Goal: Task Accomplishment & Management: Manage account settings

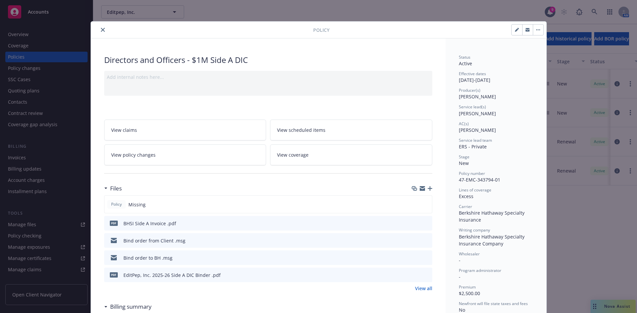
click at [102, 29] on icon "close" at bounding box center [103, 30] width 4 height 4
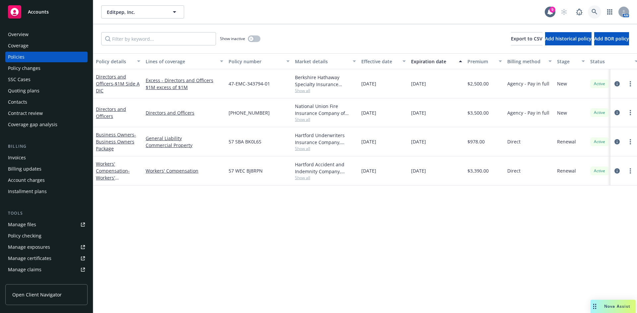
click at [594, 5] on link at bounding box center [594, 11] width 13 height 13
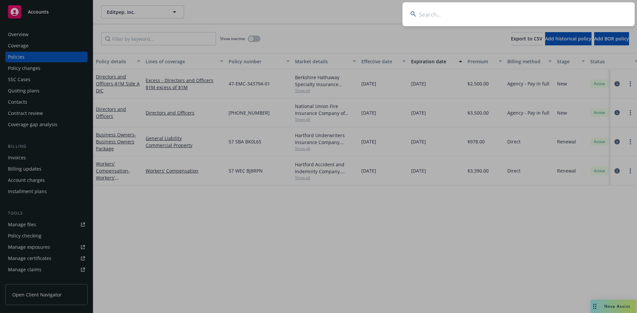
click at [461, 16] on input at bounding box center [518, 14] width 232 height 24
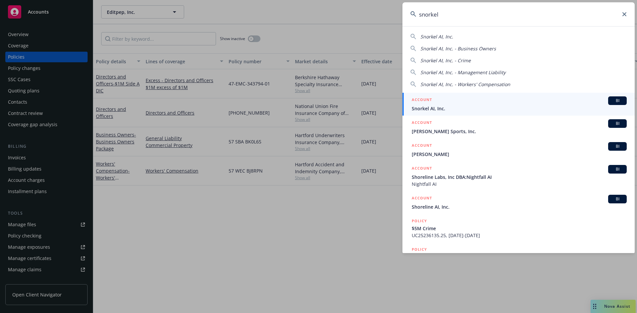
type input "snorkel"
click at [431, 108] on span "Snorkel AI, Inc." at bounding box center [519, 108] width 215 height 7
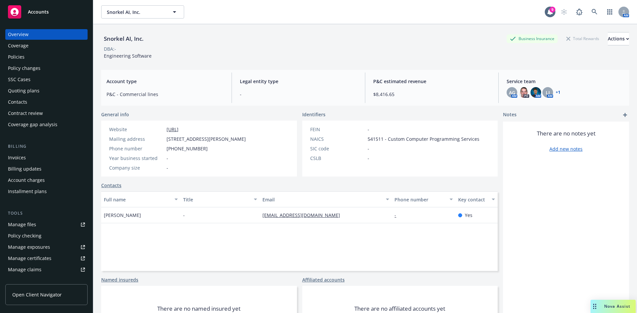
click at [29, 159] on div "Invoices" at bounding box center [46, 158] width 77 height 11
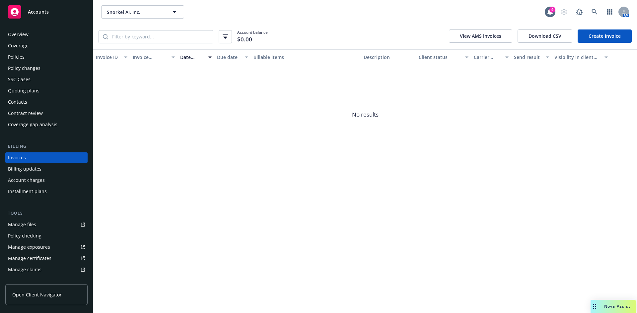
click at [593, 33] on link "Create Invoice" at bounding box center [605, 36] width 54 height 13
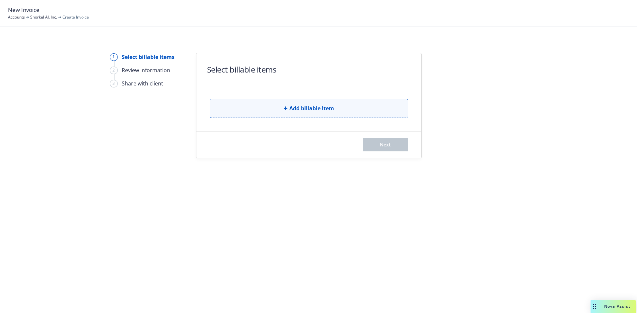
click at [253, 109] on button "Add billable item" at bounding box center [309, 108] width 198 height 19
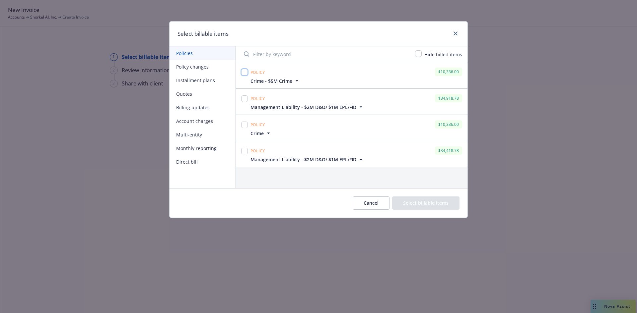
click at [242, 71] on input "checkbox" at bounding box center [244, 72] width 7 height 7
checkbox input "true"
click at [242, 97] on input "checkbox" at bounding box center [244, 99] width 7 height 7
checkbox input "true"
click at [430, 203] on button "Select billable items" at bounding box center [425, 203] width 67 height 13
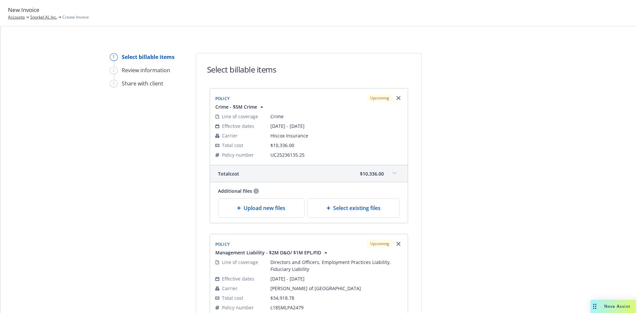
click at [393, 175] on span at bounding box center [394, 173] width 11 height 11
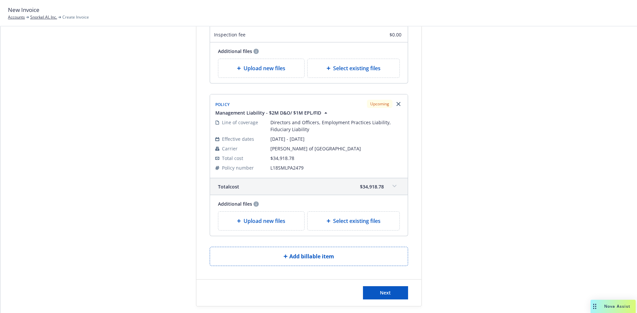
scroll to position [279, 0]
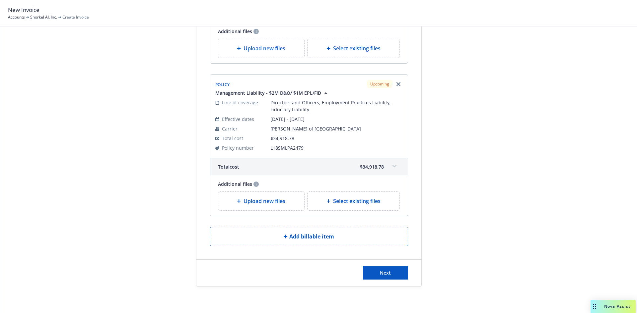
click at [392, 168] on icon at bounding box center [394, 166] width 4 height 3
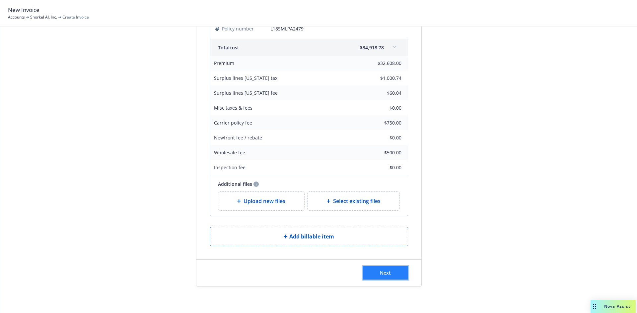
click at [389, 273] on button "Next" at bounding box center [385, 273] width 45 height 13
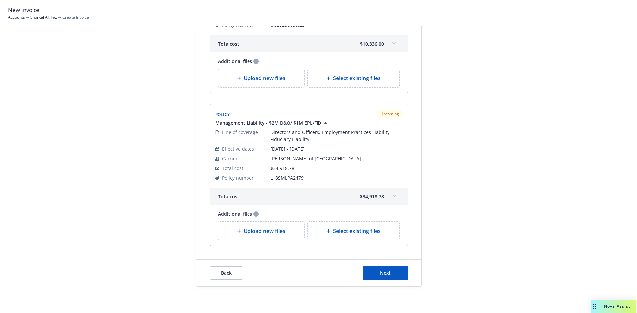
scroll to position [0, 0]
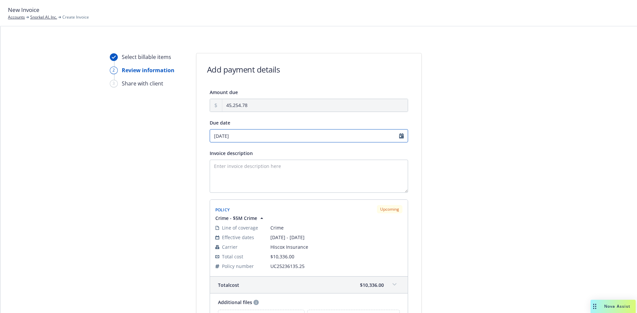
click at [235, 134] on input "10/01/2025" at bounding box center [309, 135] width 198 height 13
select select "October"
select select "2025"
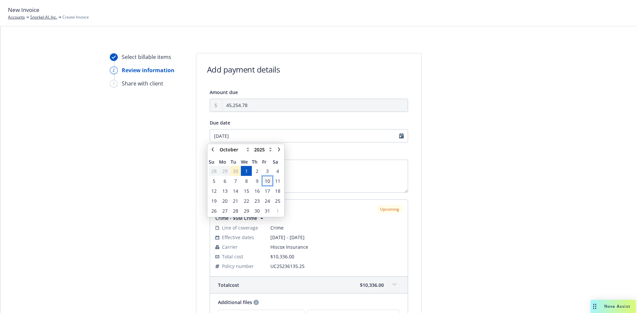
click at [268, 183] on span "10" at bounding box center [267, 181] width 5 height 7
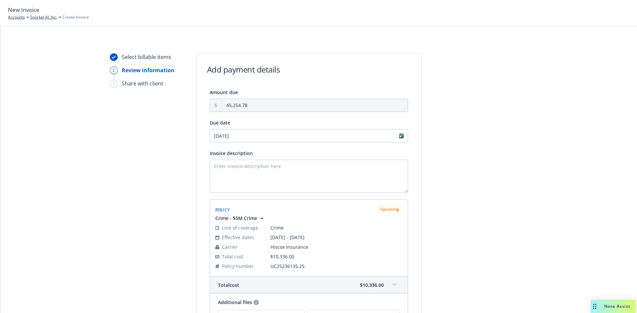
type input "10/10/2025"
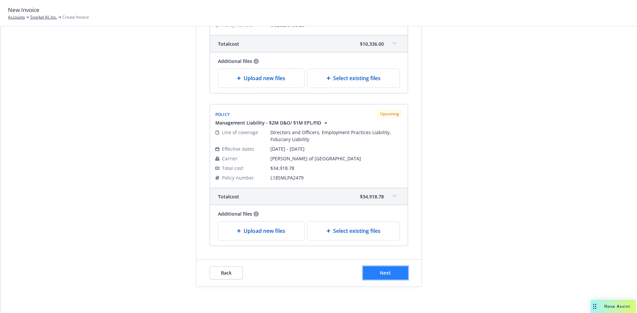
click at [394, 268] on button "Next" at bounding box center [385, 273] width 45 height 13
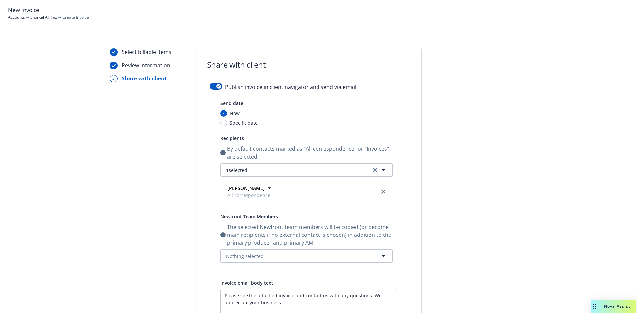
scroll to position [0, 0]
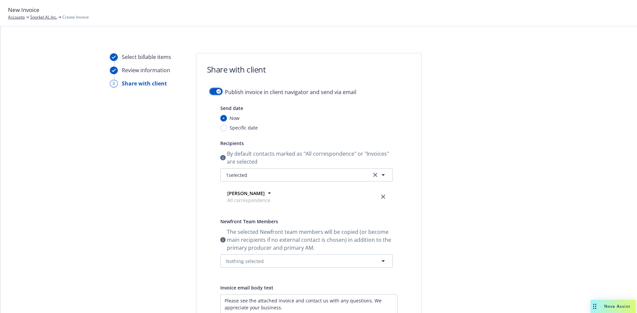
click at [212, 92] on button "button" at bounding box center [216, 91] width 13 height 7
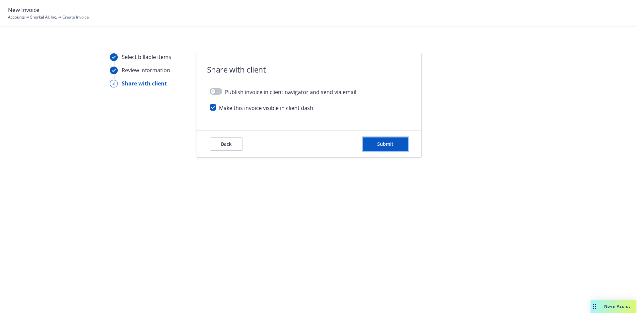
click at [376, 144] on button "Submit" at bounding box center [385, 144] width 45 height 13
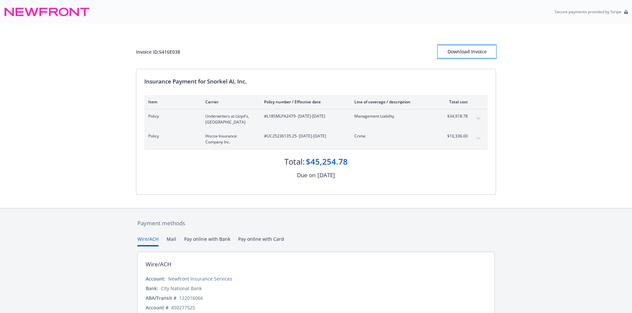
click at [463, 49] on div "Download Invoice" at bounding box center [467, 51] width 58 height 13
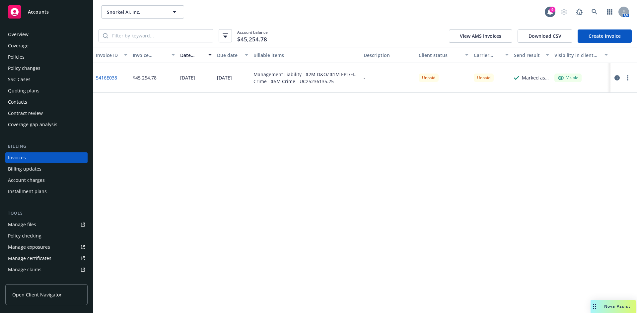
click at [20, 56] on div "Policies" at bounding box center [16, 57] width 17 height 11
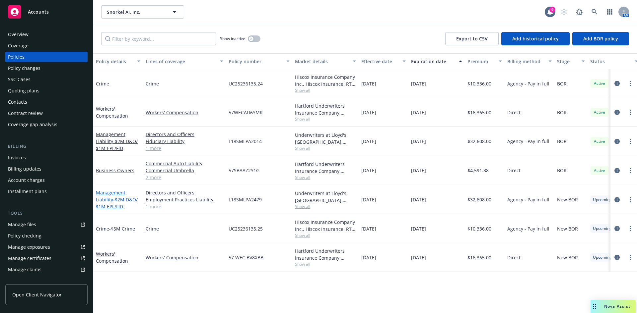
click at [106, 200] on link "Management Liability - $2M D&O/ $1M EPL/FID" at bounding box center [117, 200] width 42 height 20
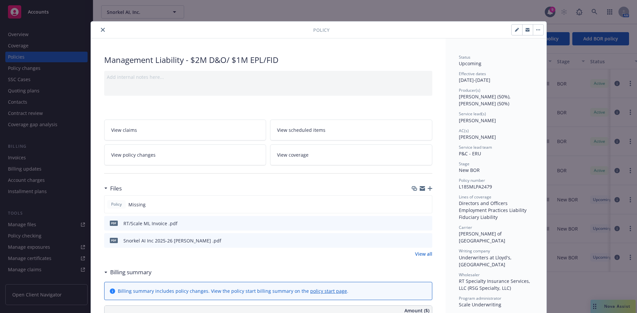
click at [428, 189] on icon "button" at bounding box center [430, 188] width 5 height 5
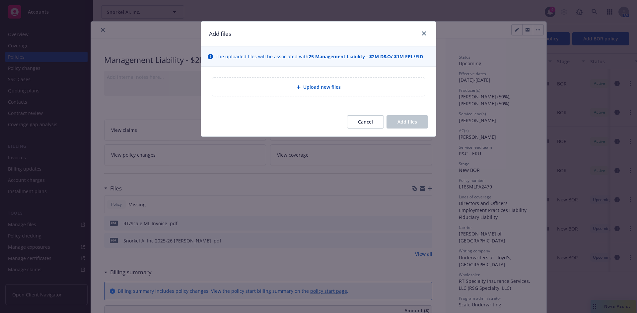
click at [306, 95] on div "Upload new files" at bounding box center [318, 87] width 213 height 18
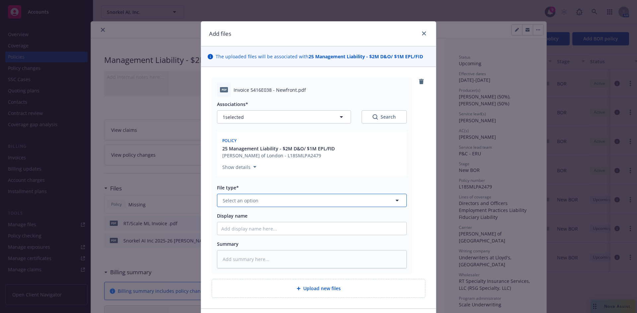
click at [235, 204] on span "Select an option" at bounding box center [241, 200] width 36 height 7
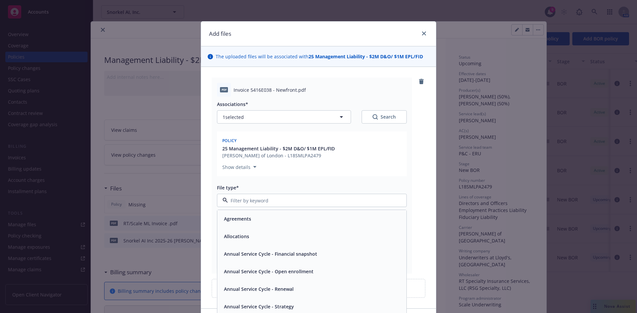
click at [232, 112] on div "Associations* 1 selected Search" at bounding box center [312, 112] width 190 height 23
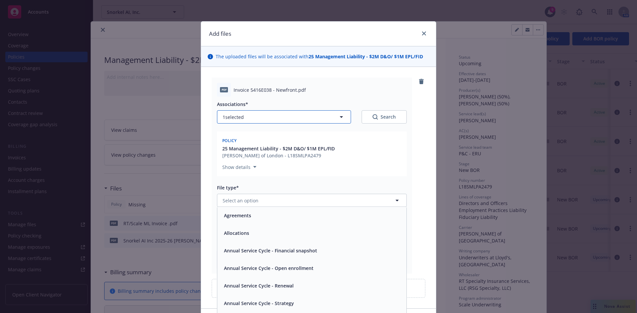
click at [241, 117] on span "1 selected" at bounding box center [233, 117] width 21 height 7
type textarea "x"
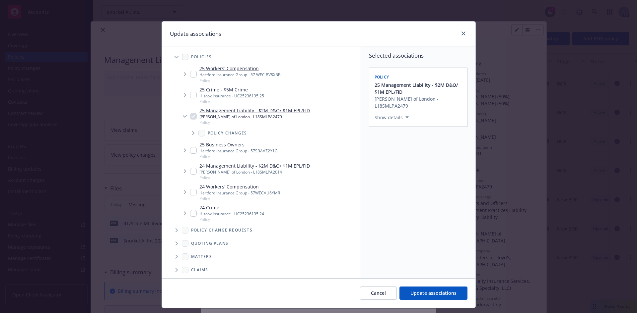
click at [187, 93] on span "Tree Example" at bounding box center [184, 95] width 11 height 11
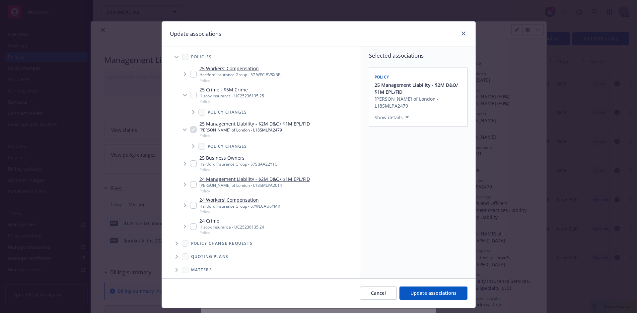
click at [192, 96] on input "Tree Example" at bounding box center [193, 95] width 7 height 7
checkbox input "true"
click at [438, 296] on span "Update associations" at bounding box center [433, 293] width 46 height 6
type textarea "x"
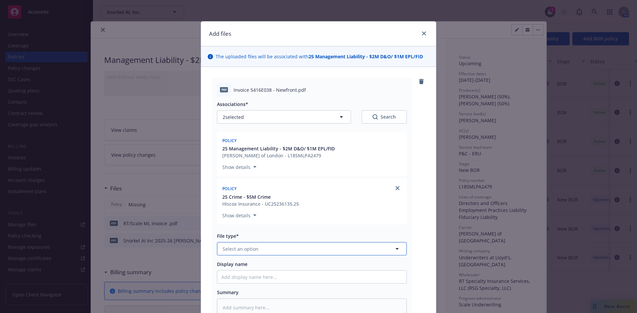
click at [239, 247] on span "Select an option" at bounding box center [241, 249] width 36 height 7
type input "inv"
drag, startPoint x: 265, startPoint y: 275, endPoint x: 263, endPoint y: 272, distance: 3.5
click at [264, 275] on div "Invoice - Newfront" at bounding box center [311, 268] width 189 height 18
click at [241, 281] on input "Display name" at bounding box center [311, 277] width 189 height 13
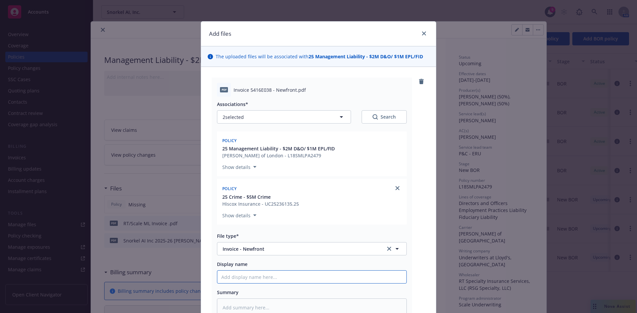
paste input "Prime"
type textarea "x"
type input "Prime"
drag, startPoint x: 211, startPoint y: 279, endPoint x: 208, endPoint y: 279, distance: 3.6
click at [208, 279] on div "pdf Invoice 5416E038 - Newfront.pdf Associations* 2 selected Search Policy 25 M…" at bounding box center [318, 212] width 235 height 290
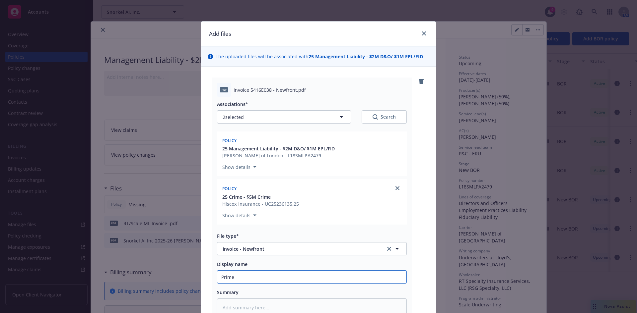
type textarea "x"
click at [244, 282] on input "Display name" at bounding box center [311, 277] width 189 height 13
paste input "Snorkel AI, Inc"
type textarea "x"
type input "Snorkel AI, Inc"
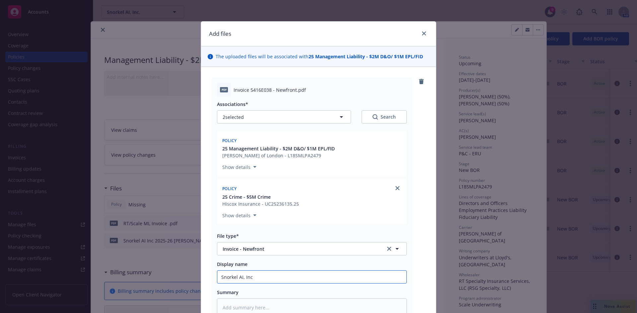
type textarea "x"
type input "Snorkel AI, Inc"
type textarea "x"
type input "Snorkel AI, Inc 2"
type textarea "x"
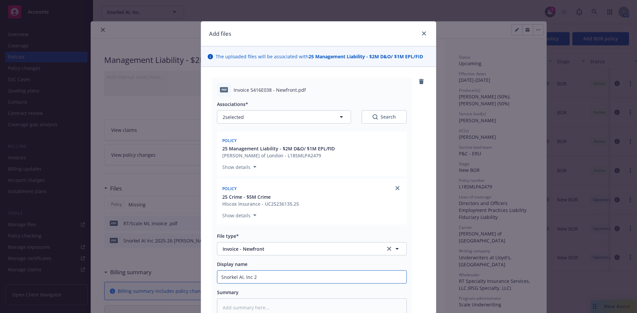
type input "Snorkel AI, Inc 20"
type textarea "x"
type input "Snorkel AI, Inc 202"
type textarea "x"
type input "Snorkel AI, Inc 2025"
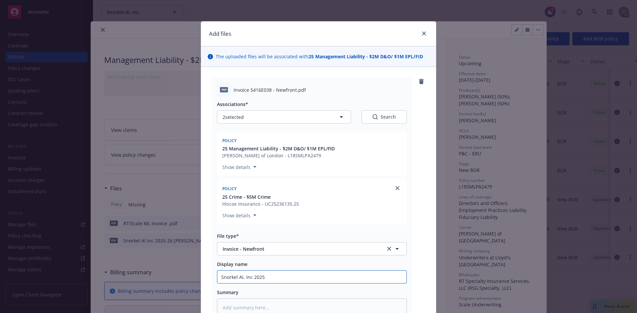
type textarea "x"
type input "Snorkel AI, Inc 2025-"
type textarea "x"
type input "Snorkel AI, Inc 2025-2"
type textarea "x"
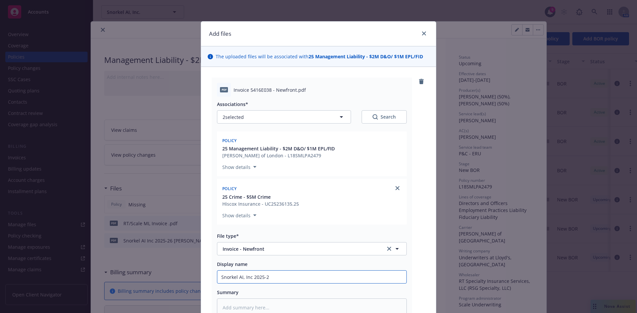
type input "Snorkel AI, Inc 2025-26"
type textarea "x"
type input "Snorkel AI, Inc 2025-26"
type textarea "x"
type input "Snorkel AI, Inc 2025-26 ML"
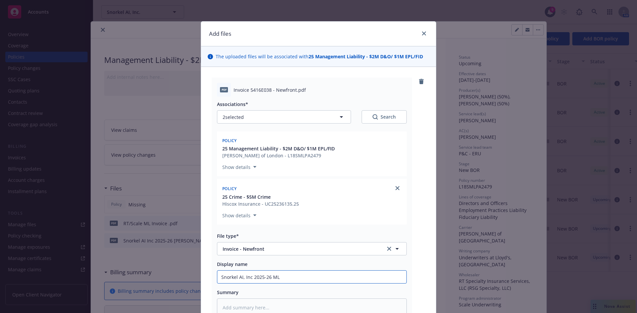
type textarea "x"
type input "Snorkel AI, Inc 2025-26 ML/"
type textarea "x"
type input "Snorkel AI, Inc 2025-26 ML/C"
type textarea "x"
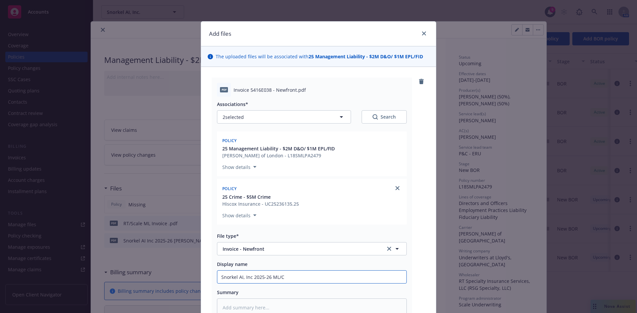
type input "Snorkel AI, Inc 2025-26 ML/Cr"
type textarea "x"
type input "Snorkel AI, Inc 2025-26 ML/Cri"
type textarea "x"
type input "Snorkel AI, Inc 2025-26 ML/Crim"
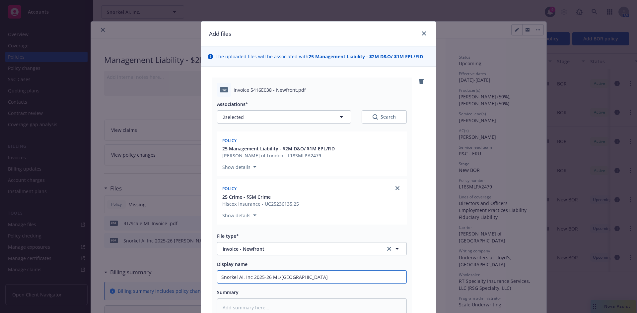
type textarea "x"
type input "Snorkel AI, Inc 2025-26 ML/Crime"
type textarea "x"
type input "Snorkel AI, Inc 2025-26 ML/Crime"
type textarea "x"
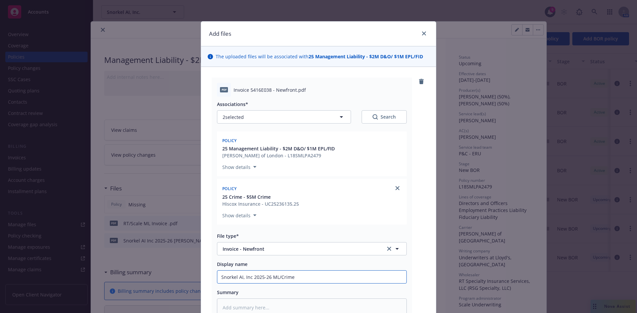
type input "Snorkel AI, Inc 2025-26 ML/Crime I"
type textarea "x"
type input "Snorkel AI, Inc 2025-26 ML/Crime In"
type textarea "x"
type input "Snorkel AI, Inc 2025-26 ML/Crime Invo"
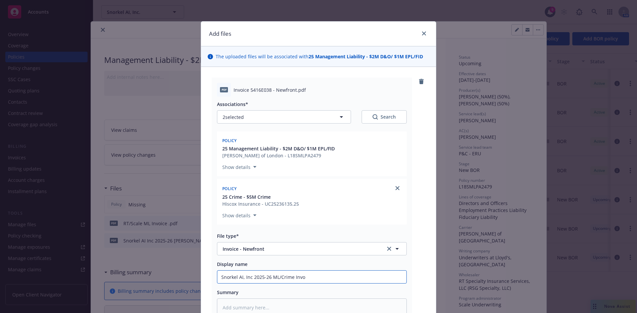
type textarea "x"
type input "Snorkel AI, Inc 2025-26 ML/Crime Invoc"
type textarea "x"
type input "Snorkel AI, Inc 2025-26 ML/Crime Invoci"
type textarea "x"
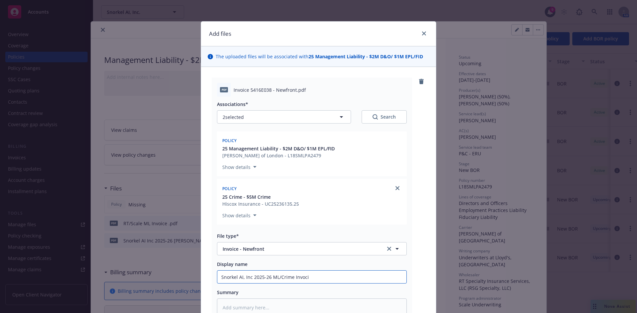
type input "Snorkel AI, Inc 2025-26 ML/Crime Invoc"
type textarea "x"
type input "Snorkel AI, Inc 2025-26 ML/Crime Invo"
type textarea "x"
type input "Snorkel AI, Inc 2025-26 ML/Crime Invoi"
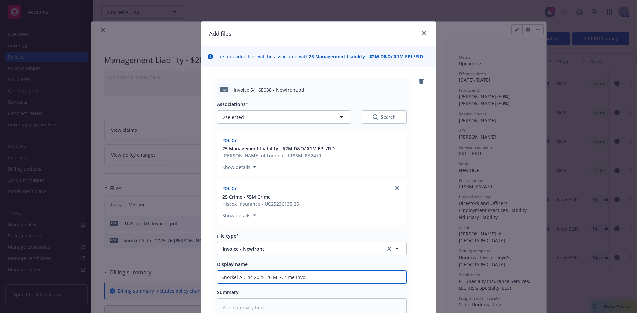
type textarea "x"
type input "Snorkel AI, Inc 2025-26 ML/Crime Invoic"
type textarea "x"
type input "Snorkel AI, Inc 2025-26 ML/Crime Invoice"
type textarea "x"
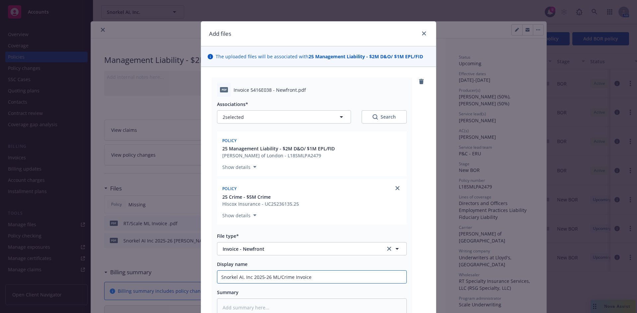
type input "Snorkel AI, Inc 2025-26 ML/Crime Invoice"
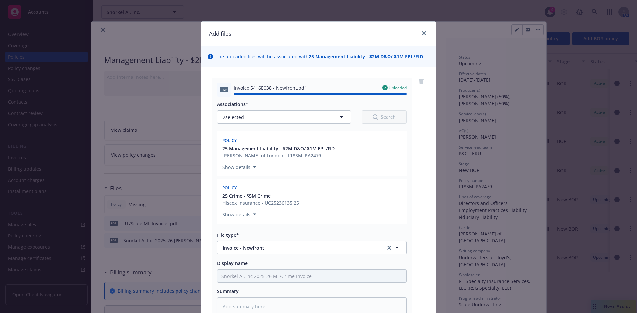
type textarea "x"
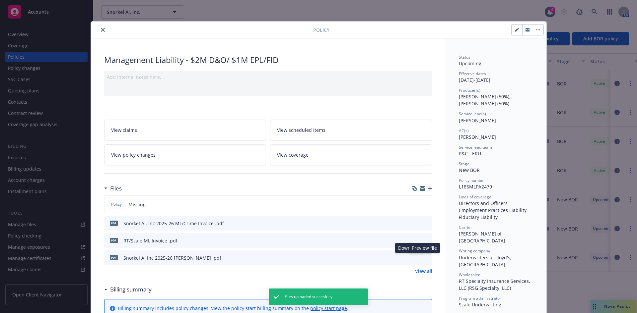
click at [412, 258] on icon "download file" at bounding box center [414, 257] width 5 height 5
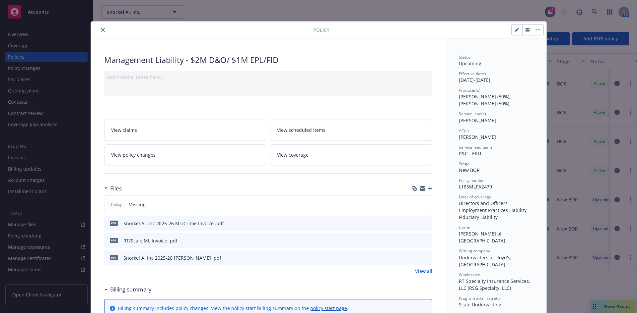
click at [413, 223] on icon "download file" at bounding box center [415, 223] width 4 height 4
click at [99, 29] on button "close" at bounding box center [103, 30] width 8 height 8
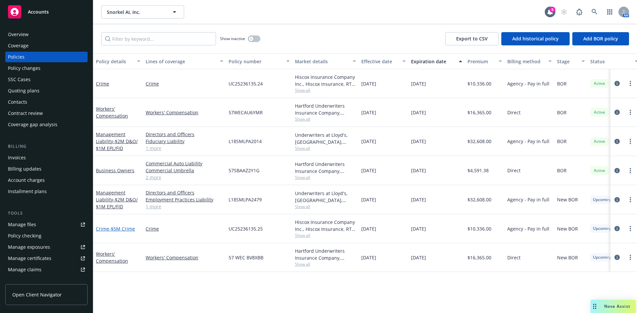
click at [115, 230] on span "- $5M Crime" at bounding box center [122, 229] width 26 height 6
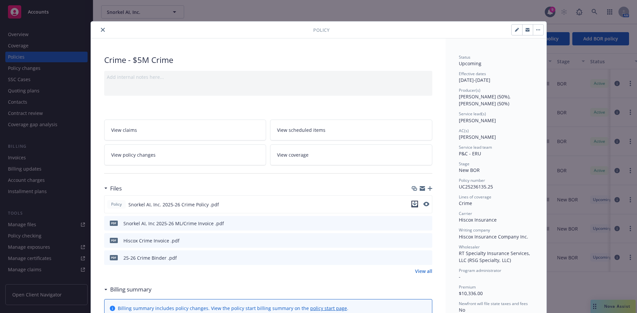
click at [412, 204] on icon "download file" at bounding box center [414, 204] width 5 height 5
click at [100, 28] on button "close" at bounding box center [103, 30] width 8 height 8
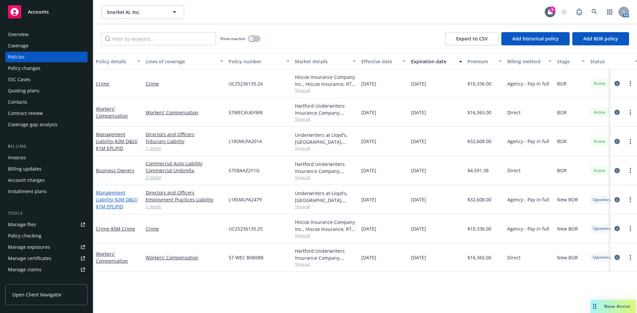
click at [107, 198] on div "Management Liability - $2M D&O/ $1M EPL/FID" at bounding box center [118, 199] width 44 height 21
click at [111, 197] on link "Management Liability - $2M D&O/ $1M EPL/FID" at bounding box center [117, 200] width 42 height 20
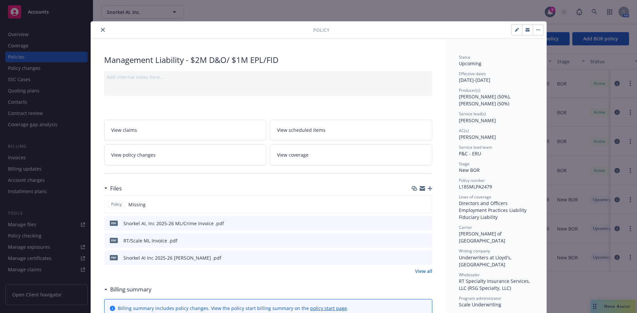
scroll to position [20, 0]
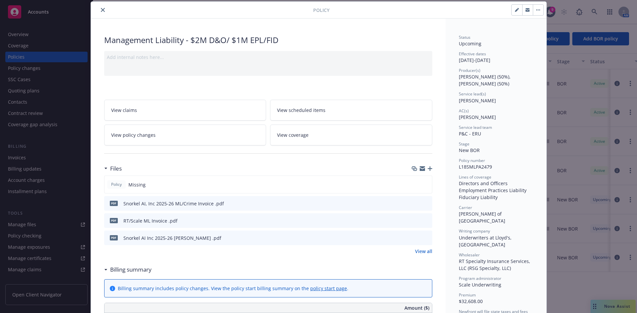
click at [101, 11] on icon "close" at bounding box center [103, 10] width 4 height 4
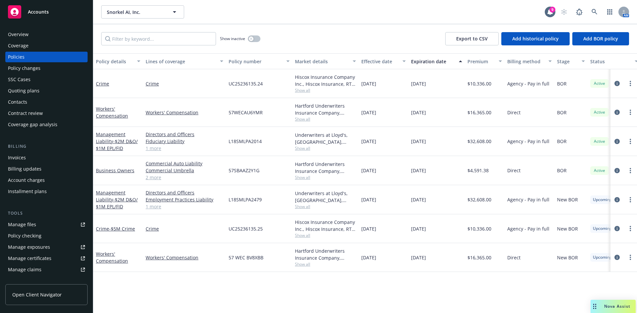
click at [48, 221] on link "Manage files" at bounding box center [46, 225] width 82 height 11
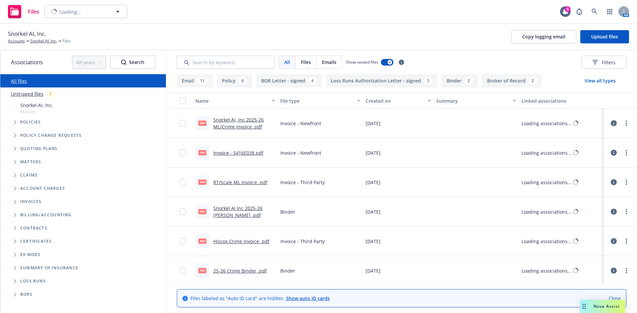
click at [594, 30] on div "Snorkel AI, Inc. Accounts Snorkel AI, Inc. Files Copy logging email Upload files" at bounding box center [318, 37] width 621 height 15
click at [597, 38] on span "Upload files" at bounding box center [604, 37] width 27 height 6
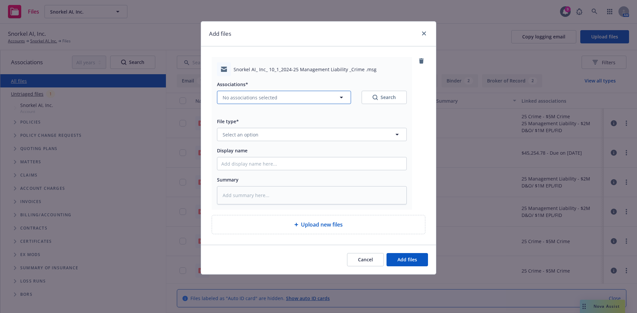
click at [240, 99] on span "No associations selected" at bounding box center [250, 97] width 55 height 7
type textarea "x"
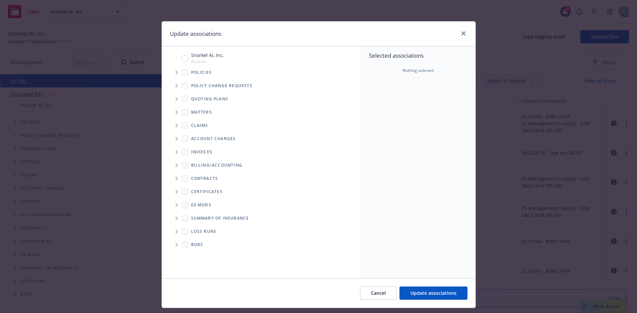
click at [172, 72] on span "Tree Example" at bounding box center [176, 72] width 11 height 11
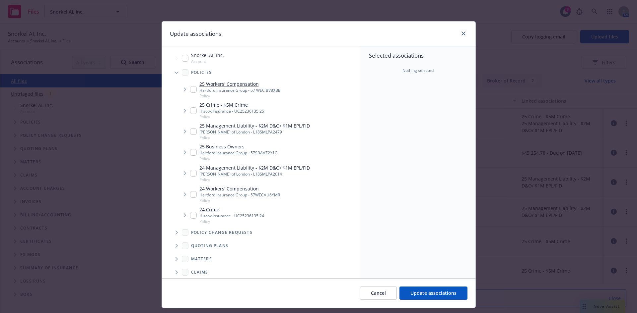
click at [191, 109] on input "Tree Example" at bounding box center [193, 110] width 7 height 7
checkbox input "true"
click at [416, 292] on span "Update associations" at bounding box center [433, 293] width 46 height 6
type textarea "x"
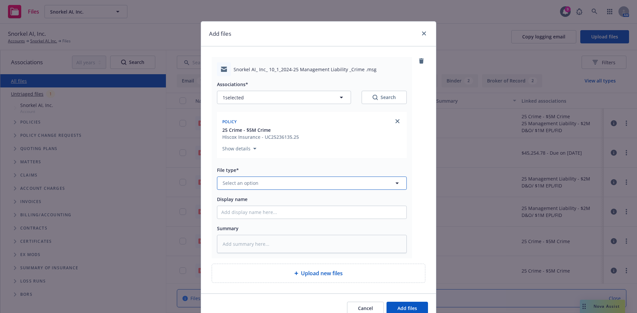
click at [248, 185] on span "Select an option" at bounding box center [241, 183] width 36 height 7
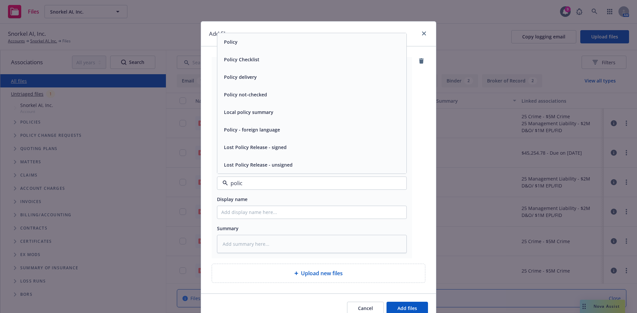
type input "policy"
click at [255, 71] on div "Policy delivery" at bounding box center [311, 77] width 189 height 18
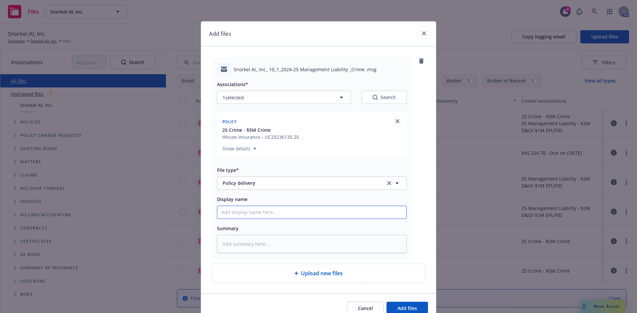
click at [242, 209] on input "Display name" at bounding box center [311, 212] width 189 height 13
type textarea "x"
type input "C"
type textarea "x"
type input "Cr"
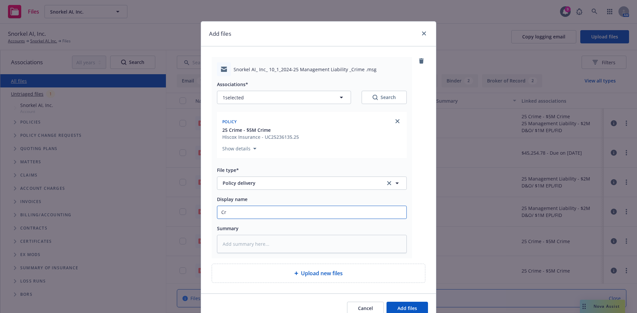
type textarea "x"
type input "Cri"
type textarea "x"
type input "[PERSON_NAME]"
type textarea "x"
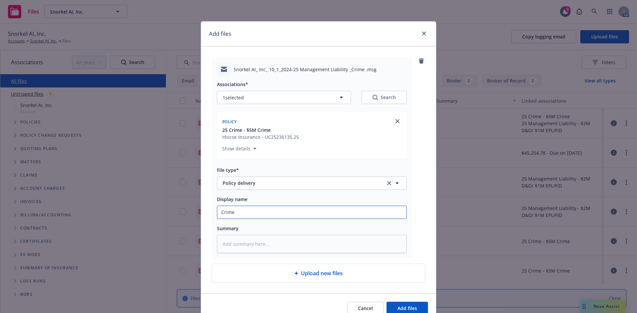
type input "Crime"
type textarea "x"
type input "Crime p"
type textarea "x"
type input "Crime po"
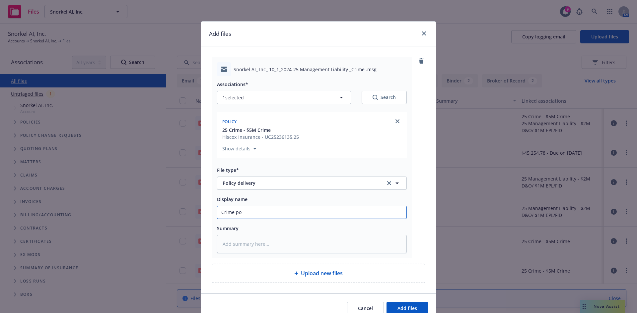
type textarea "x"
type input "Crime pol"
type textarea "x"
type input "Crime polic"
type textarea "x"
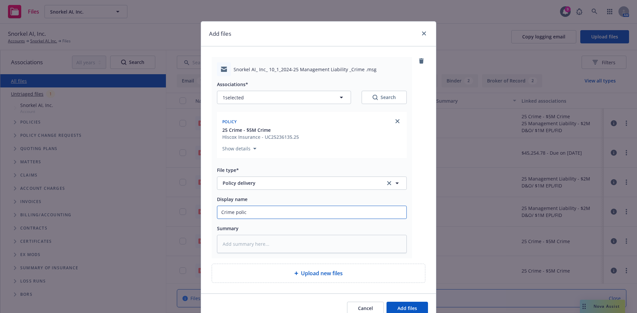
type input "Crime policy"
type textarea "x"
type input "Crime policy"
type textarea "x"
type input "Crime policy DE"
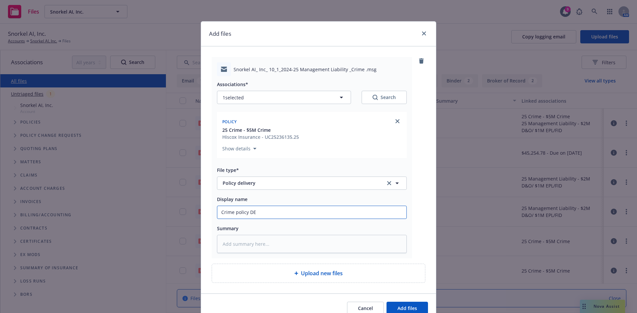
type textarea "x"
type input "Crime policy DEe"
type textarea "x"
type input "Crime policy [PERSON_NAME]"
type textarea "x"
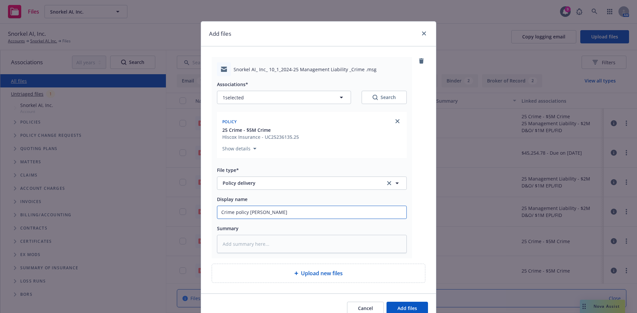
type input "Crime policy DEeli"
type textarea "x"
type input "Crime policy DEeliv"
type textarea "x"
type input "Crime policy DEelive"
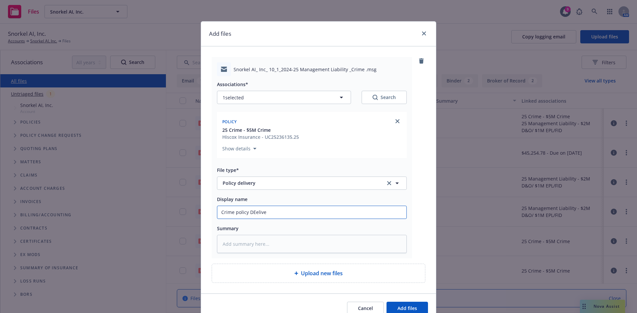
type textarea "x"
type input "Crime policy DEelivery"
type textarea "x"
type input "Crime policy DEelivery"
click at [386, 302] on button "Add files" at bounding box center [406, 308] width 41 height 13
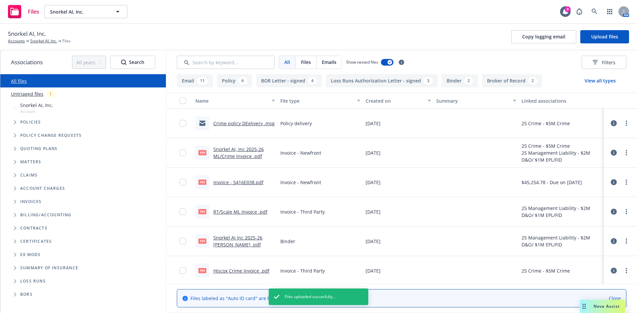
drag, startPoint x: 622, startPoint y: 124, endPoint x: 600, endPoint y: 120, distance: 22.1
click at [594, 120] on div "25 Crime - $5M Crime" at bounding box center [561, 124] width 85 height 30
click at [622, 123] on link "more" at bounding box center [626, 123] width 8 height 8
click at [572, 161] on link "Edit" at bounding box center [592, 163] width 66 height 13
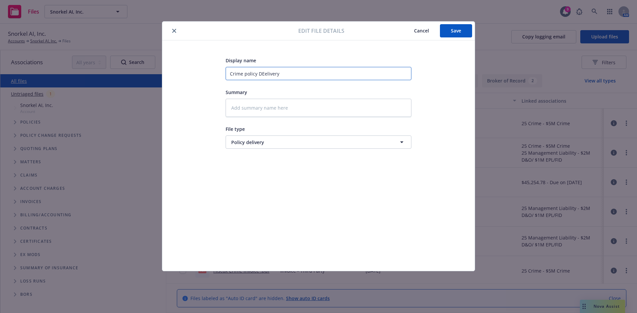
click at [264, 74] on input "Crime policy DEelivery" at bounding box center [319, 73] width 186 height 13
type textarea "x"
type input "Crime policy Delivery"
click at [286, 76] on input "Crime policy Delivery" at bounding box center [319, 73] width 186 height 13
type textarea "x"
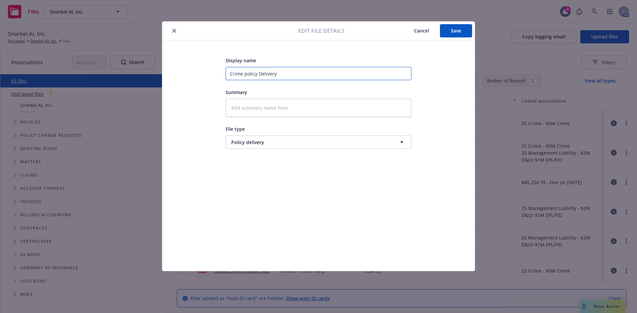
type input "Crime policy Delivery t"
type textarea "x"
type input "Crime policy Delivery to"
type textarea "x"
type input "Crime policy Delivery to"
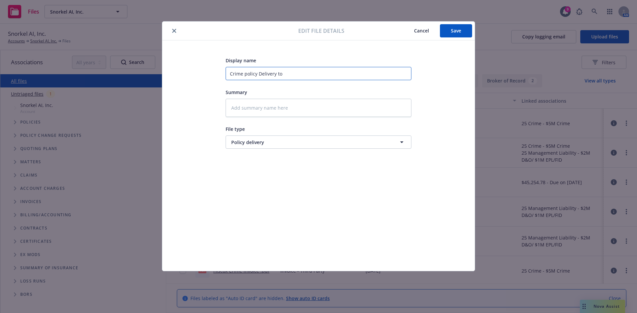
type textarea "x"
type input "Crime policy Delivery to C"
type textarea "x"
type input "Crime policy Delivery to"
type textarea "x"
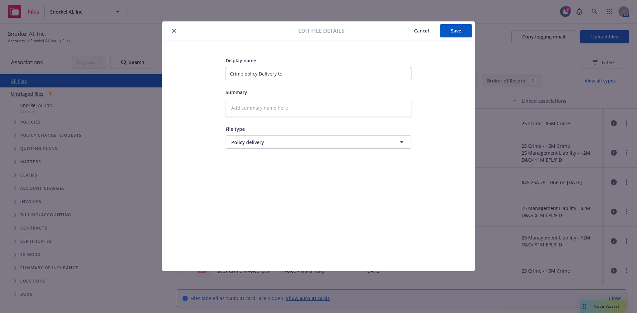
type input "Crime policy Delivery to"
type textarea "x"
type input "Crime policy Delivery toc"
type textarea "x"
type input "Crime policy Delivery tocl"
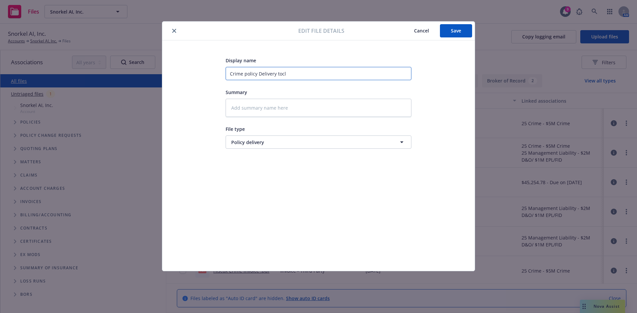
type textarea "x"
type input "Crime policy Delivery tocli"
type textarea "x"
type input "Crime policy Delivery tocl"
type textarea "x"
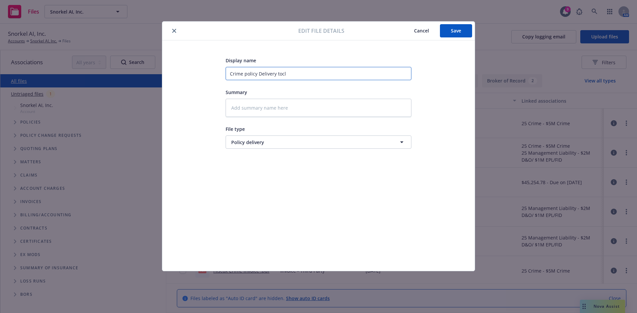
type input "Crime policy Delivery toc"
type textarea "x"
type input "Crime policy Delivery toc"
type textarea "x"
type input "Crime policy Delivery toc c"
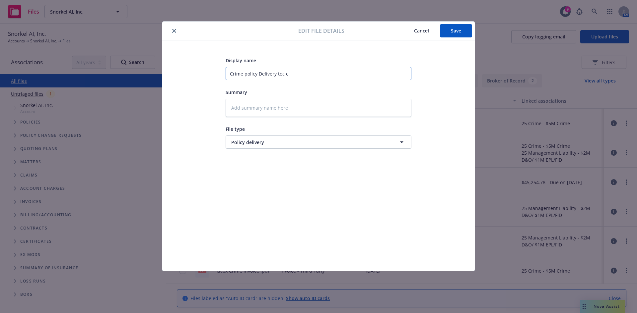
type textarea "x"
type input "Crime policy Delivery toc"
type textarea "x"
type input "Crime policy Delivery toc"
type textarea "x"
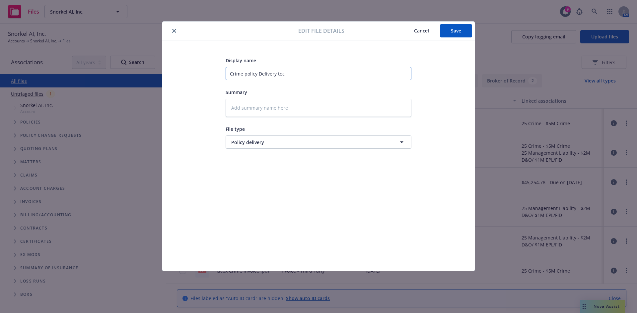
type input "Crime policy Delivery to"
type textarea "x"
type input "Crime policy Delivery to"
type textarea "x"
type input "Crime policy Delivery to c"
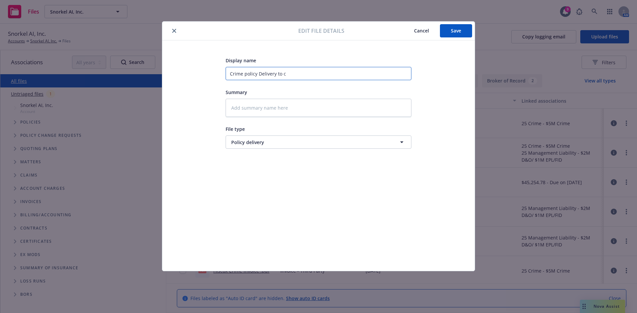
type textarea "x"
type input "Crime policy Delivery to cl"
type textarea "x"
type input "Crime policy Delivery to cle"
type textarea "x"
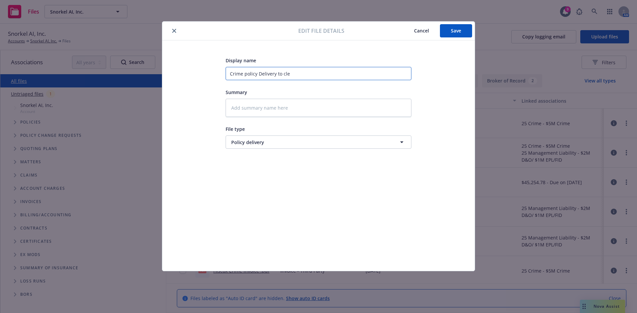
type input "Crime policy Delivery to cl"
type textarea "x"
type input "Crime policy Delivery to cli"
type textarea "x"
type input "Crime policy Delivery to clie"
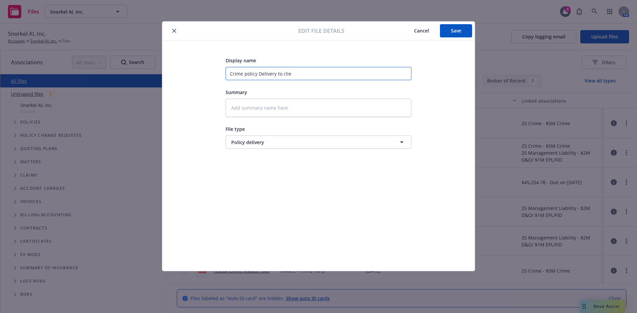
type textarea "x"
type input "Crime policy Delivery to clien"
type textarea "x"
type input "Crime policy Delivery to client"
type textarea "x"
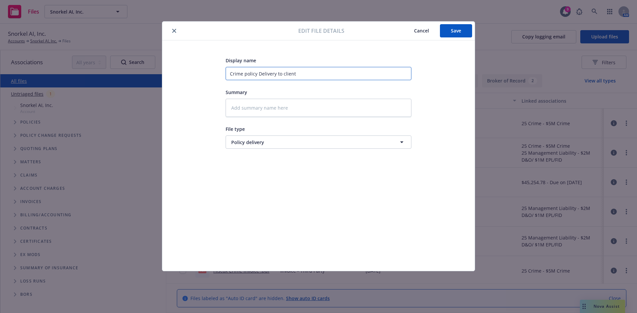
type input "Crime policy Delivery to client"
drag, startPoint x: 446, startPoint y: 30, endPoint x: 447, endPoint y: 33, distance: 3.6
click at [445, 31] on button "Save" at bounding box center [456, 30] width 32 height 13
type textarea "x"
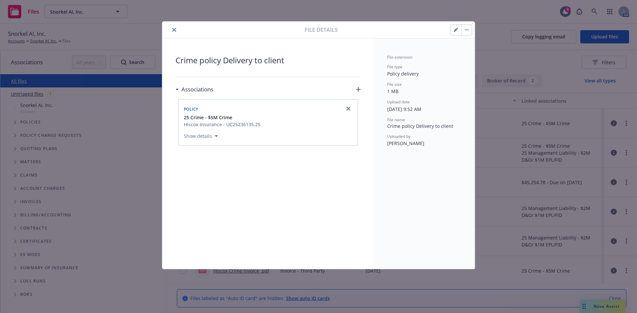
click at [174, 31] on icon "close" at bounding box center [174, 30] width 4 height 4
